Goal: Complete application form

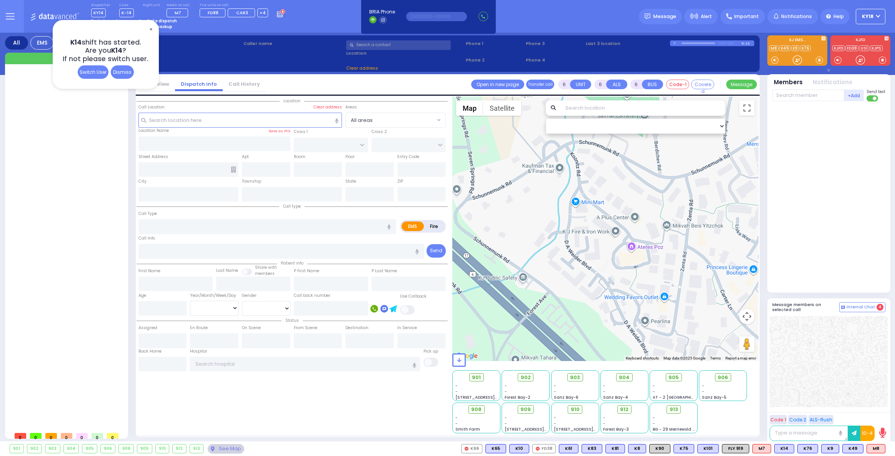
select select
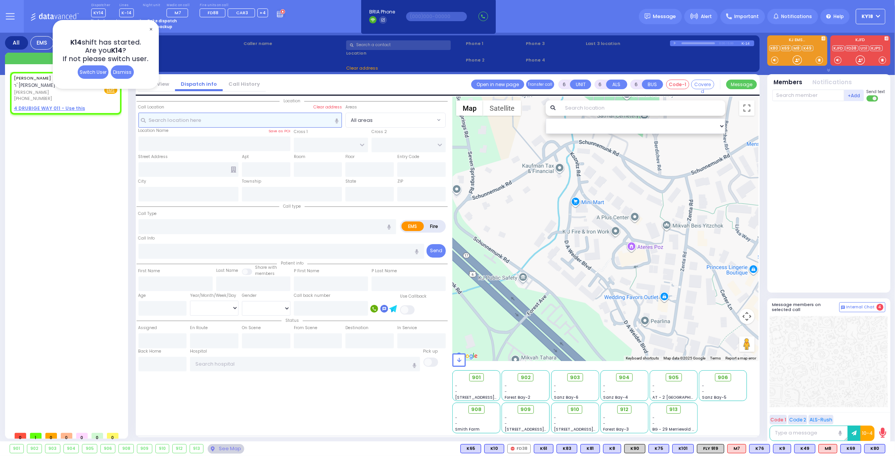
type input "2"
type input "1"
select select
radio input "true"
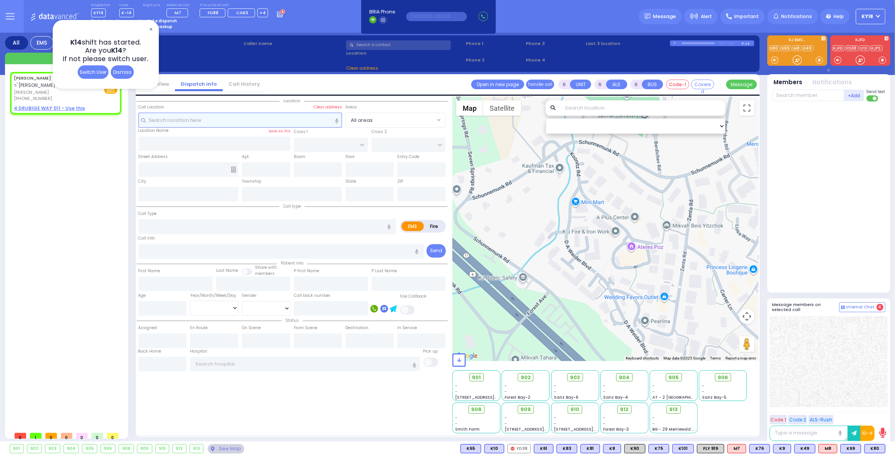
type input "[PERSON_NAME] YIDA"
type input "[PERSON_NAME]"
select select
type input "09:47"
select select "Hatzalah Garages"
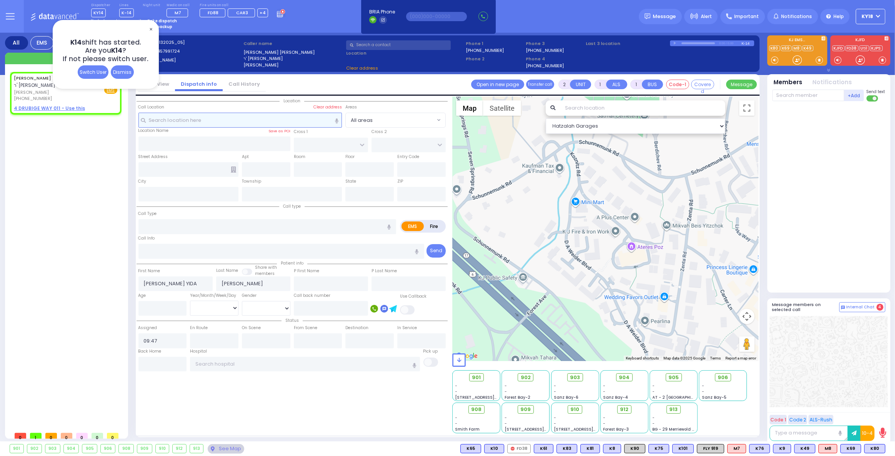
select select
radio input "true"
select select
select select "Hatzalah Garages"
select select
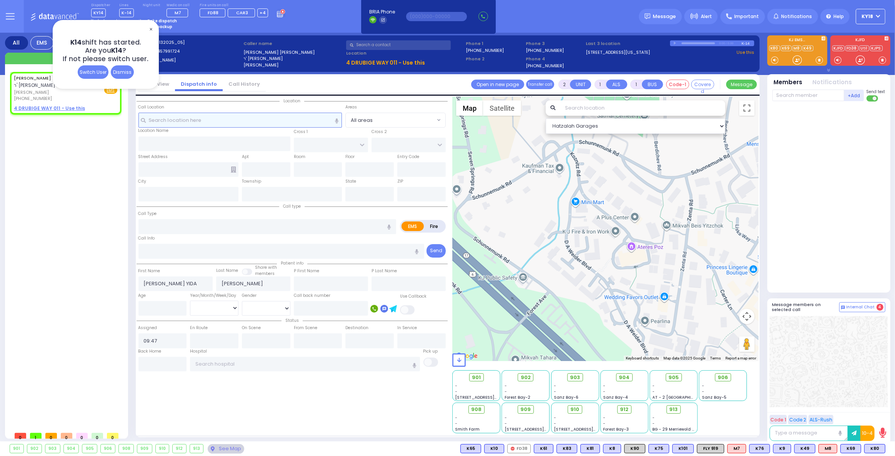
radio input "true"
select select
select select "Hatzalah Garages"
select select
radio input "true"
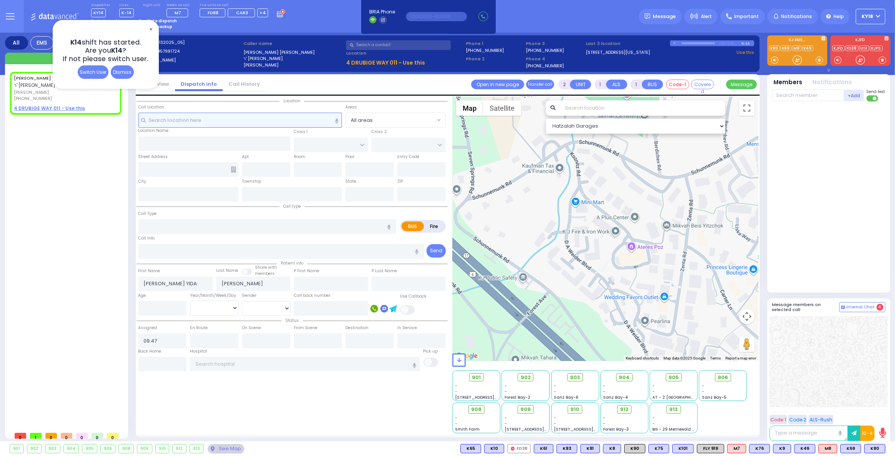
select select
select select "Hatzalah Garages"
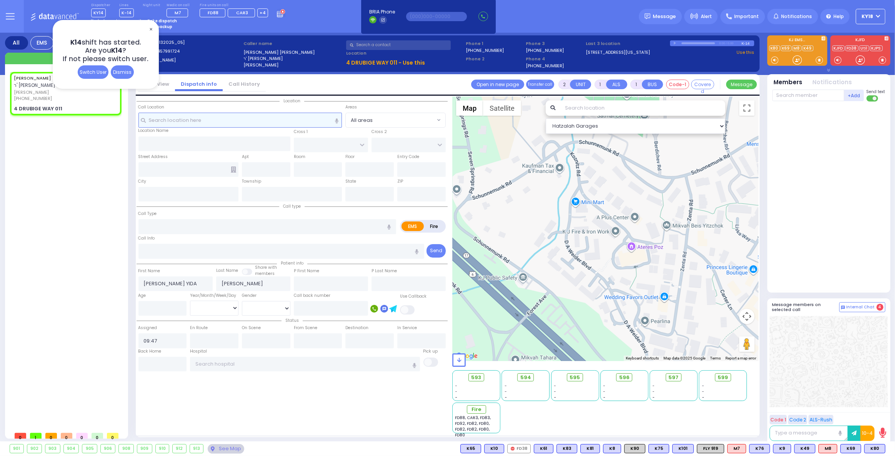
select select
radio input "false"
radio input "true"
select select
select select "Hatzalah Garages"
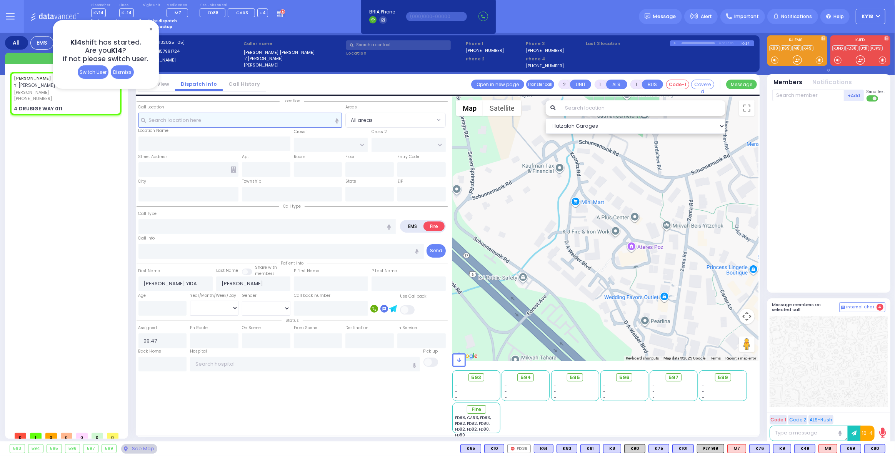
type input "MONROE ST"
type input "[GEOGRAPHIC_DATA]"
type input "4 DRUBIGE WAY"
type input "011"
type input "Monroe"
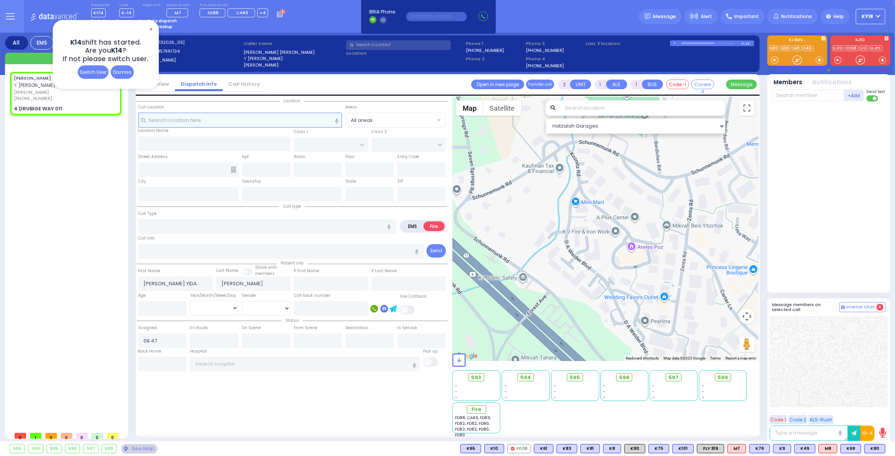
type input "[US_STATE]"
type input "10950"
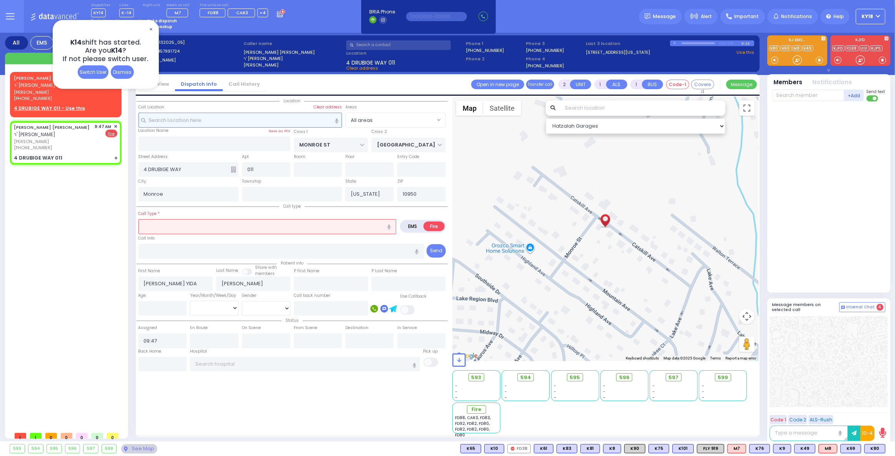
select select
type input "a"
radio input "true"
select select
select select "Hatzalah Garages"
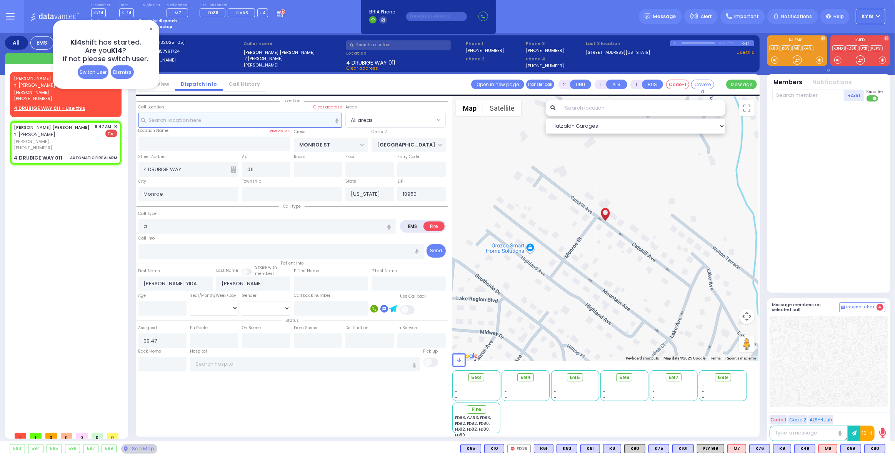
type input "3"
select select
type input "AUTOMATIC FIRE ALARM"
radio input "true"
select select
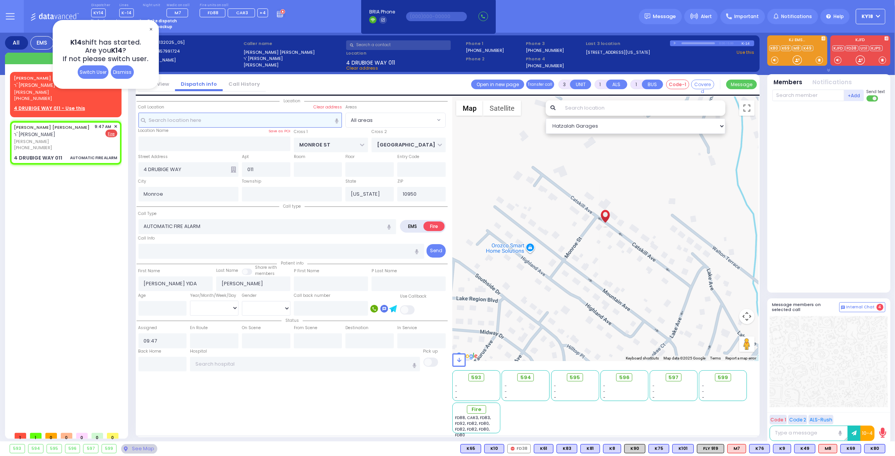
select select "Hatzalah Garages"
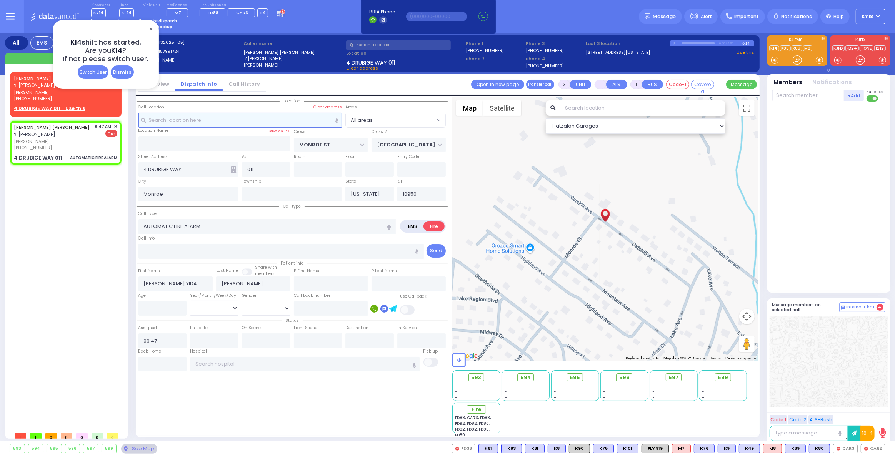
select select
radio input "true"
select select
select select "Hatzalah Garages"
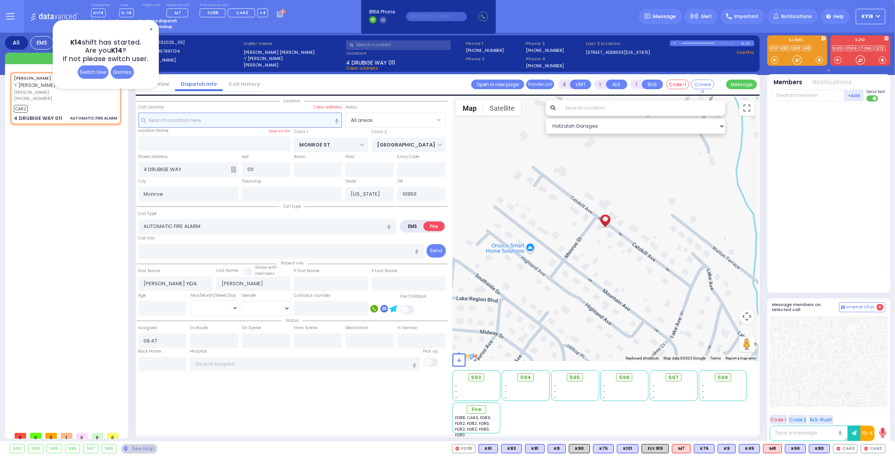
select select
radio input "true"
select select
type input "09:49"
select select "Hatzalah Garages"
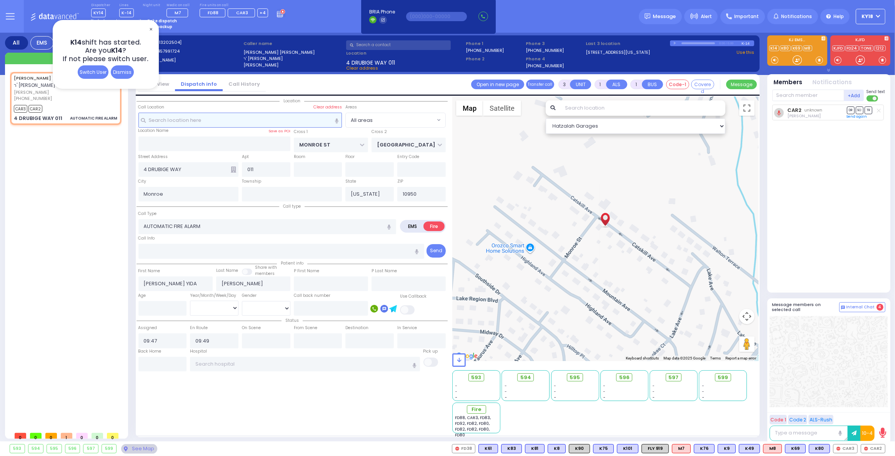
select select
radio input "true"
select select
select select "Hatzalah Garages"
select select
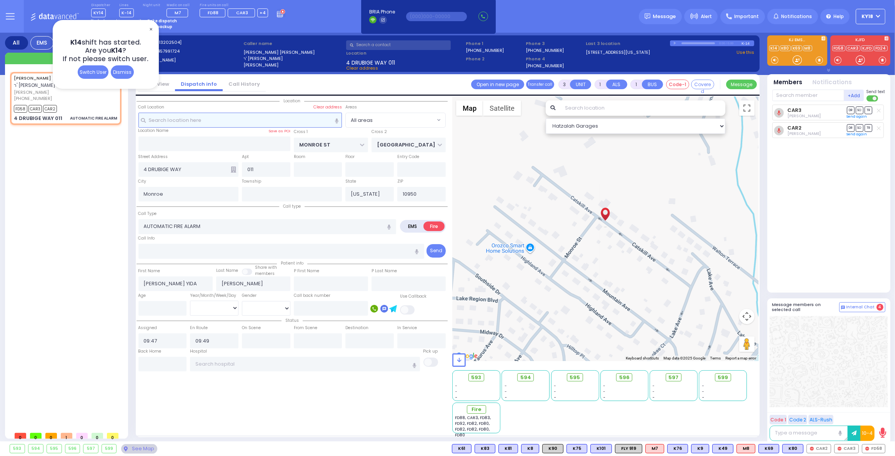
radio input "true"
select select
select select "Hatzalah Garages"
